Goal: Check status: Check status

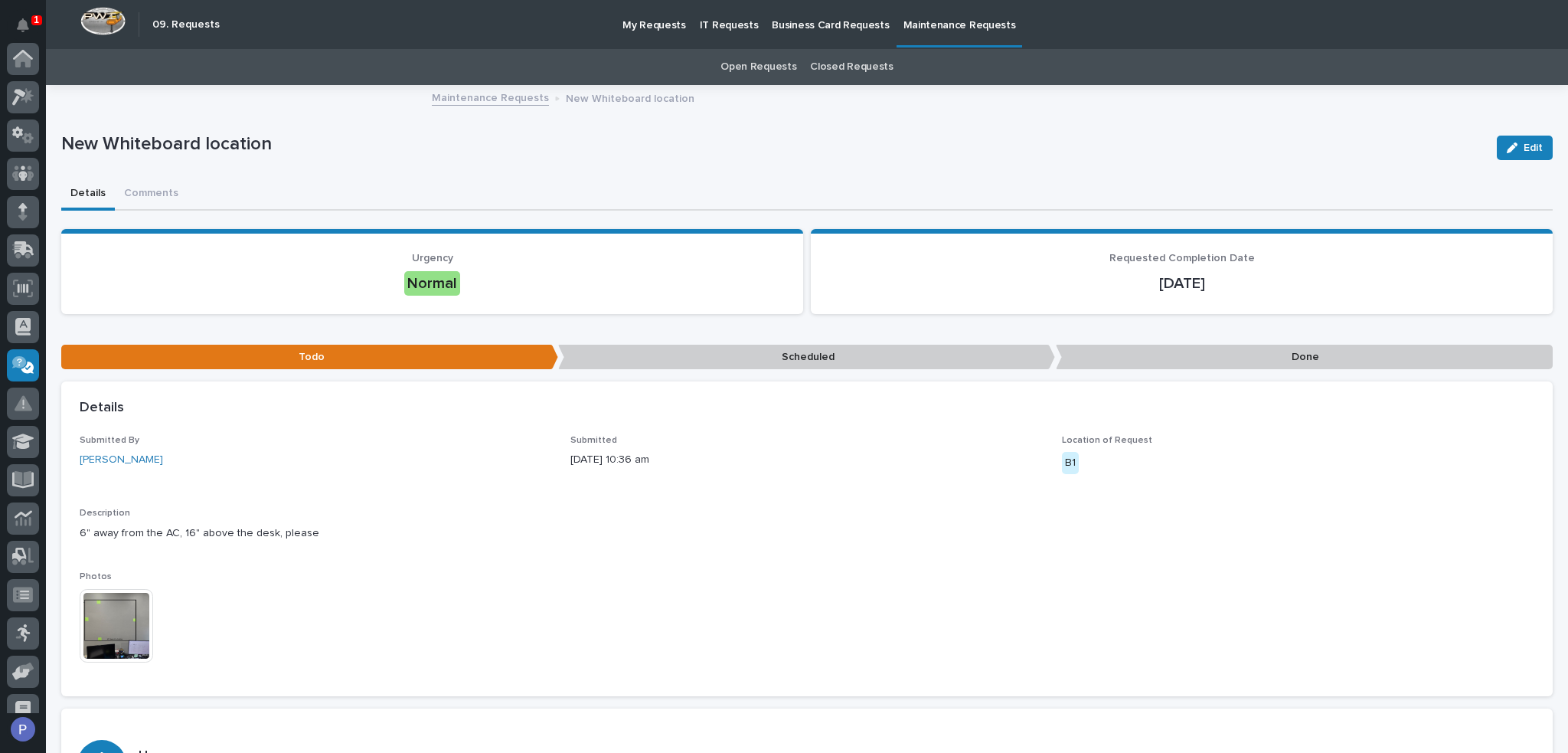
scroll to position [210, 0]
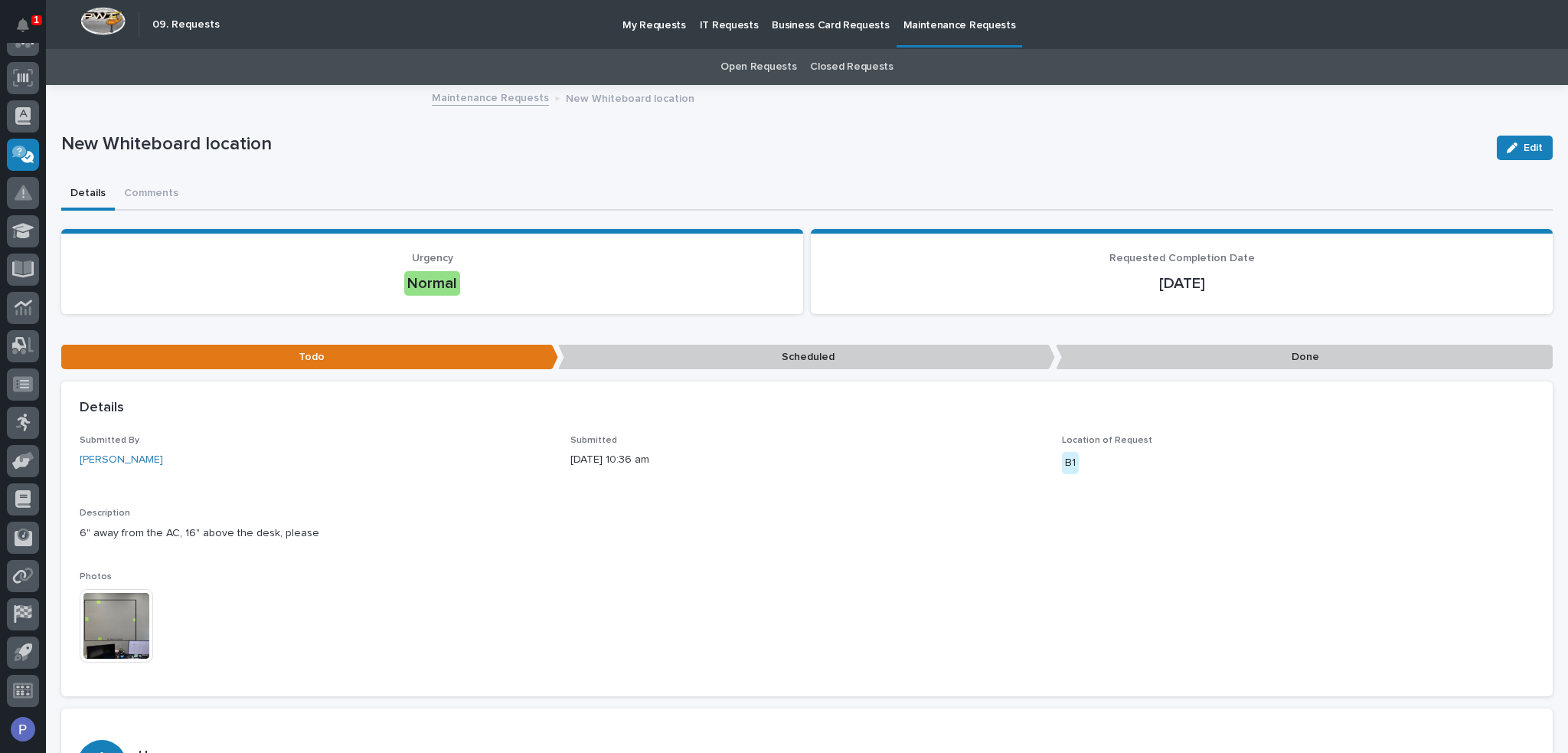
click at [711, 25] on p "IT Requests" at bounding box center [729, 16] width 59 height 32
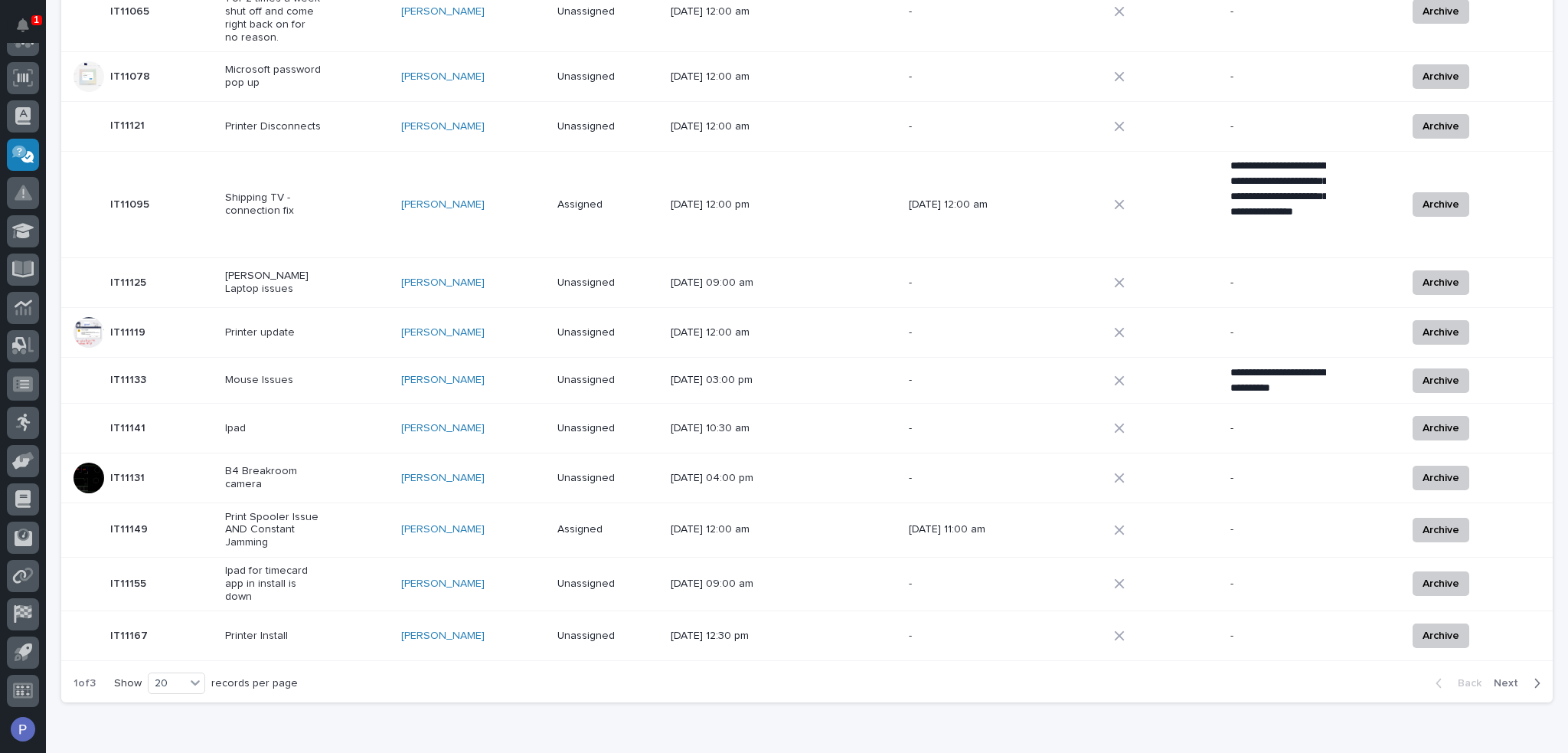
scroll to position [763, 0]
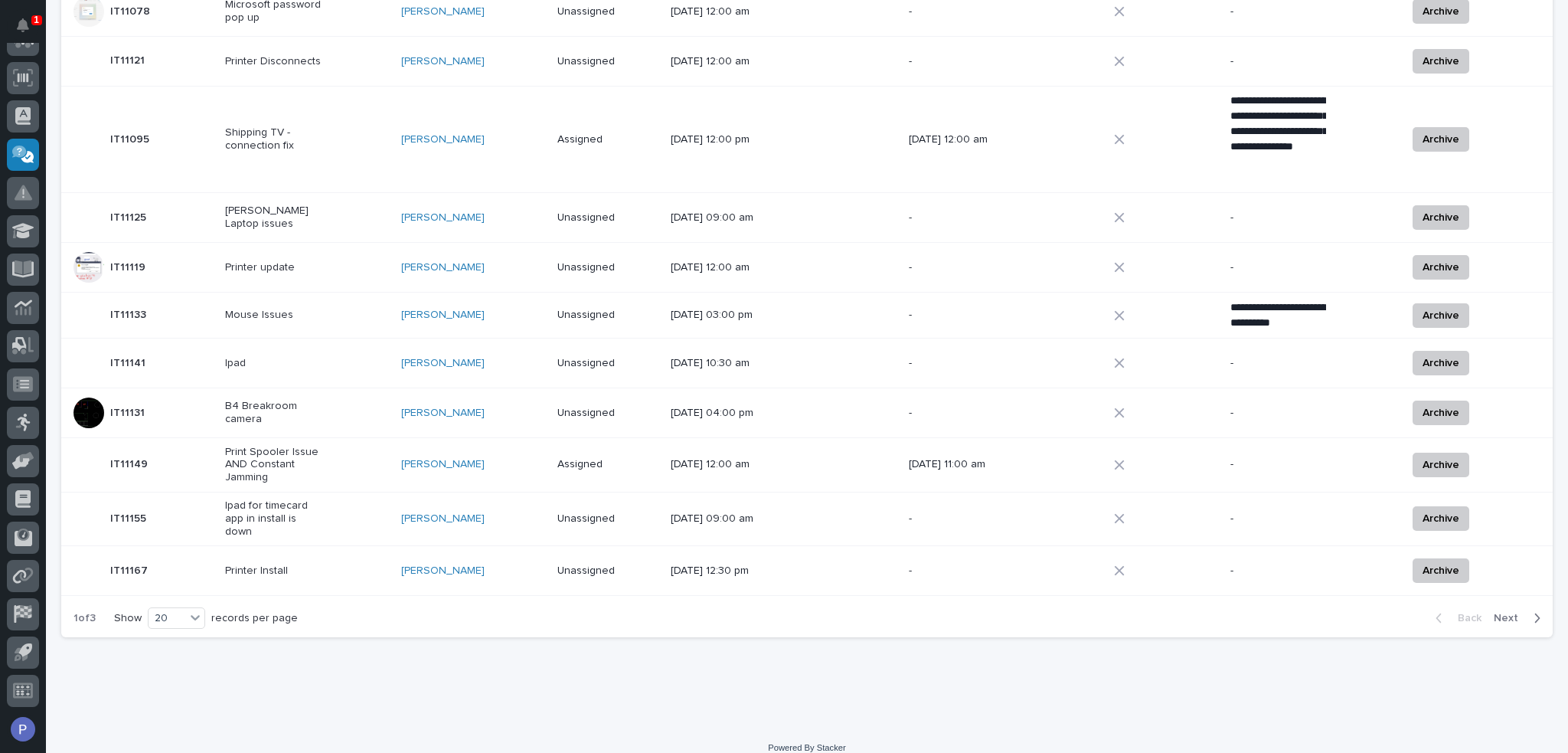
click at [1510, 611] on span "Next" at bounding box center [1510, 617] width 33 height 14
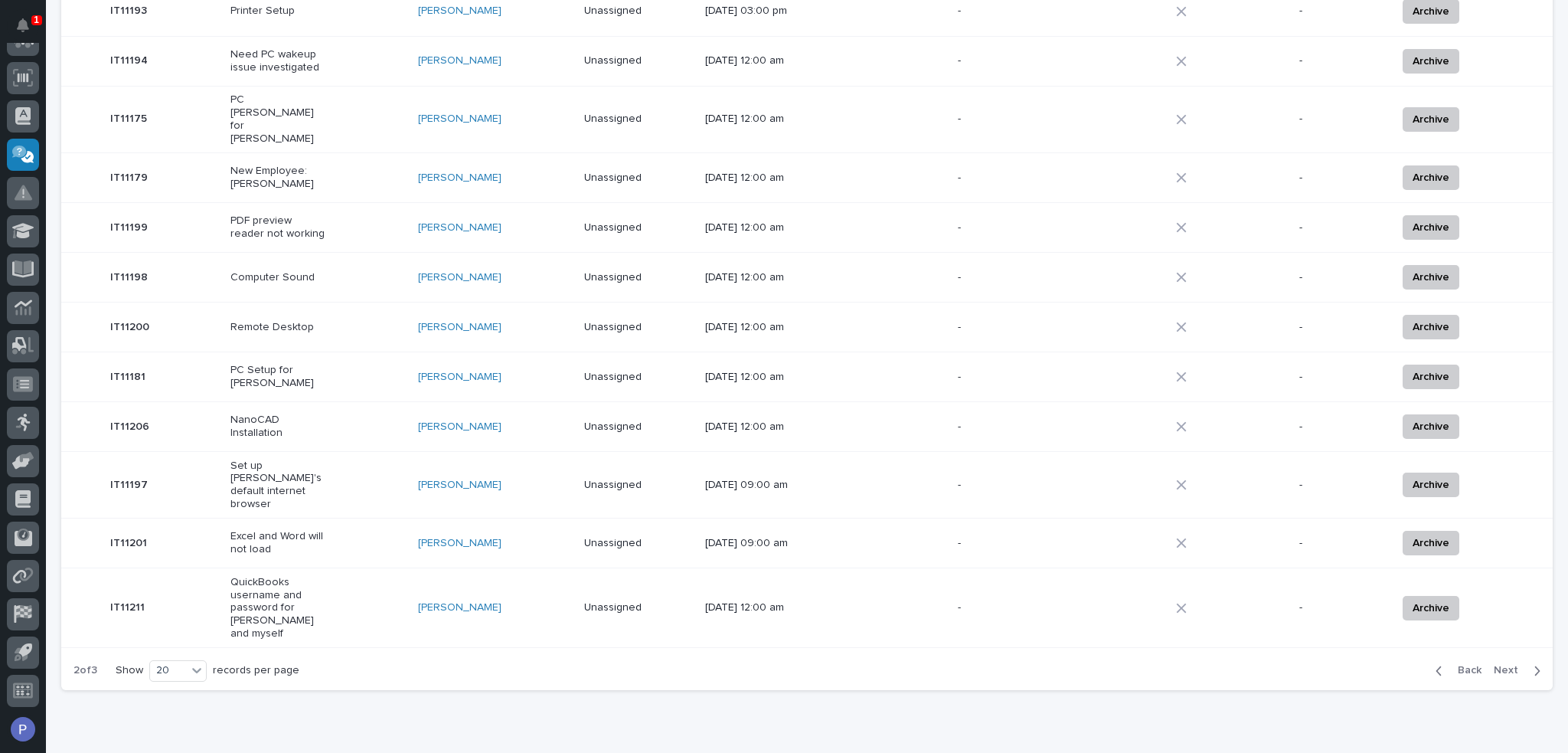
scroll to position [662, 0]
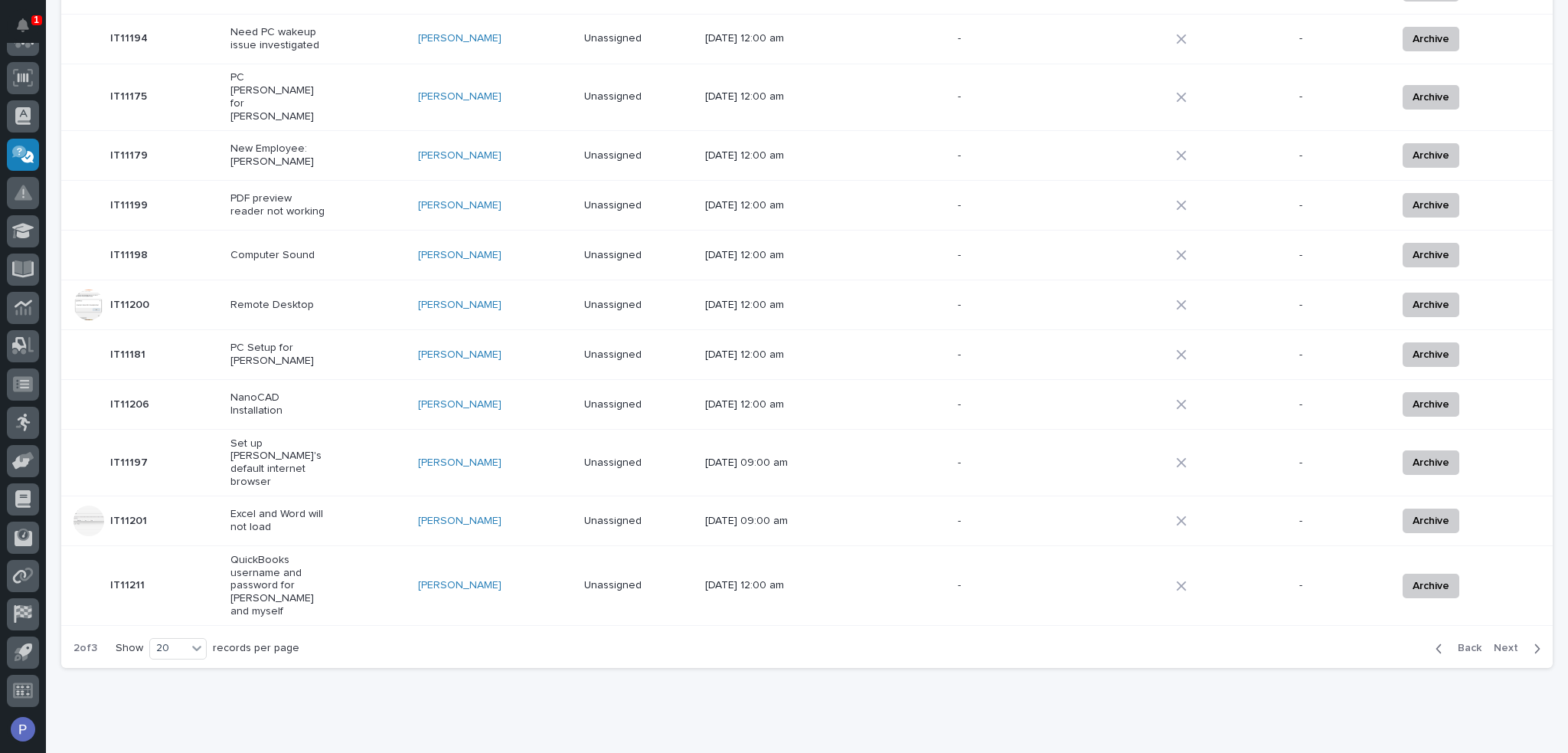
click at [318, 342] on p "PC Setup for [PERSON_NAME]" at bounding box center [278, 354] width 96 height 26
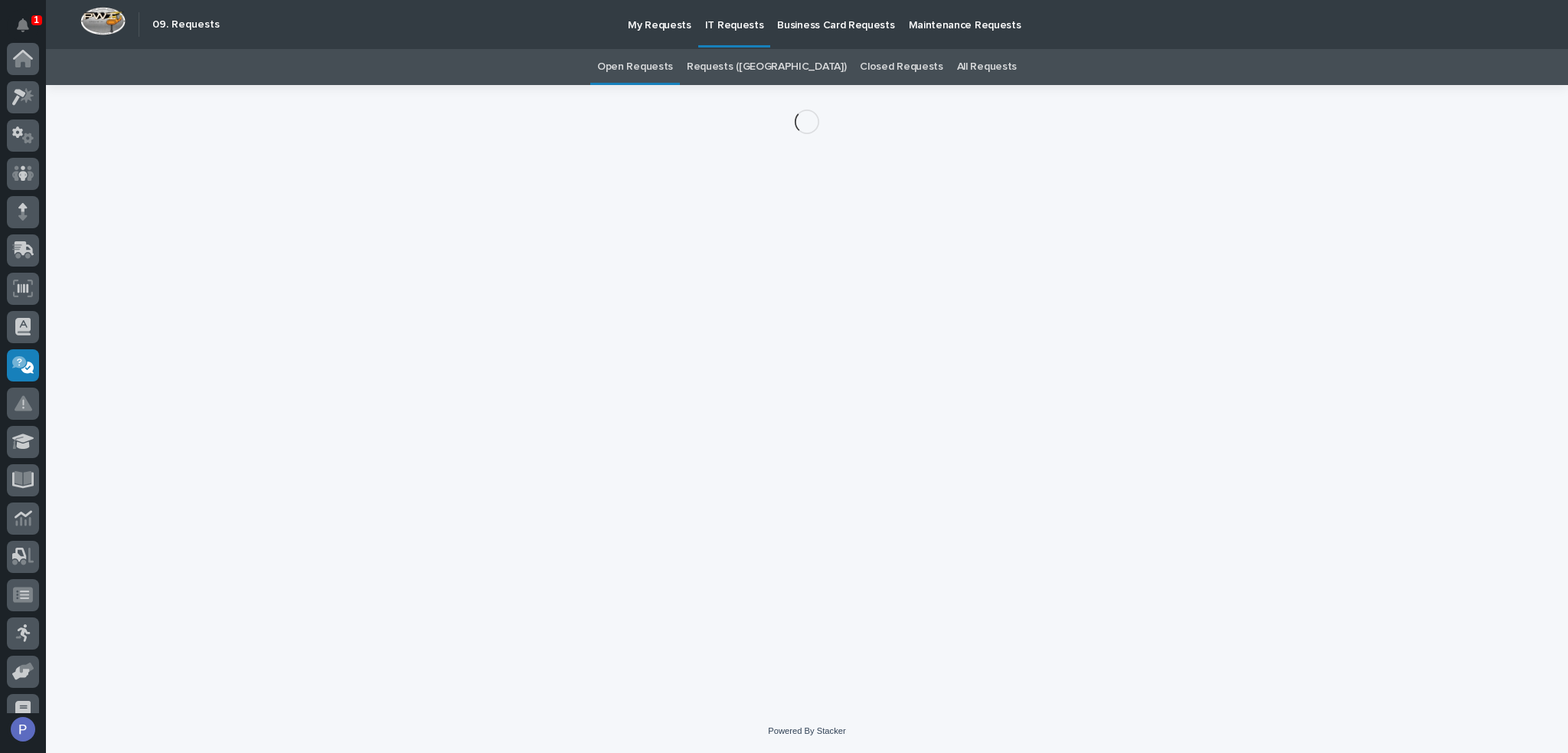
scroll to position [210, 0]
